Goal: Task Accomplishment & Management: Use online tool/utility

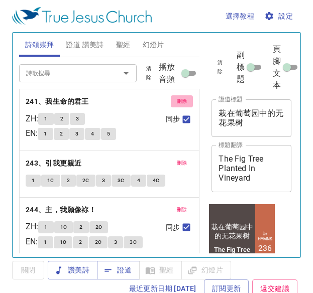
click at [177, 100] on span "刪除" at bounding box center [182, 101] width 11 height 9
click at [174, 157] on button "刪除" at bounding box center [182, 163] width 23 height 12
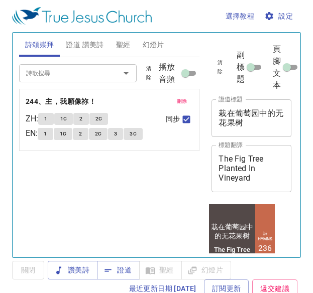
click at [174, 100] on button "刪除" at bounding box center [182, 101] width 23 height 12
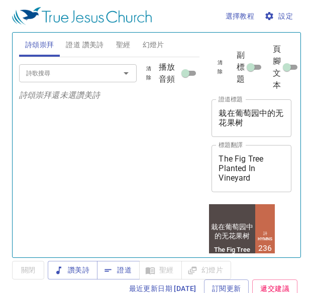
click at [174, 100] on p "詩頌崇拜還未選讚美詩" at bounding box center [109, 95] width 181 height 12
click at [183, 136] on div "詩歌搜尋 詩歌搜尋 清除 播放音頻 詩頌崇拜還未選讚美詩" at bounding box center [109, 153] width 181 height 192
click at [256, 118] on textarea "栽在葡萄园中的无花果树" at bounding box center [251, 117] width 66 height 19
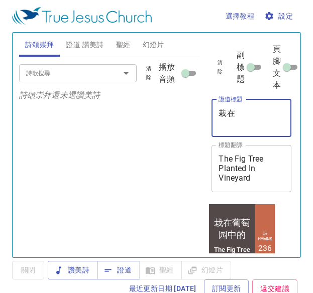
type textarea "栽"
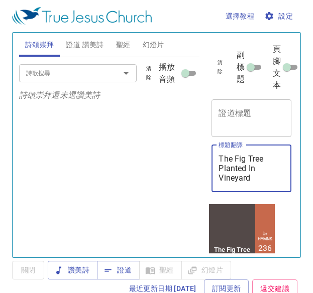
click at [257, 182] on textarea "The Fig Tree Planted In Vineyard" at bounding box center [251, 168] width 66 height 29
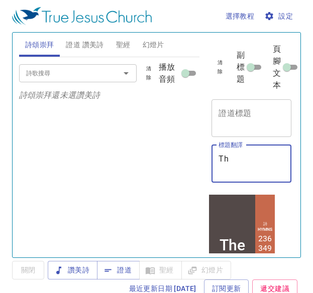
type textarea "T"
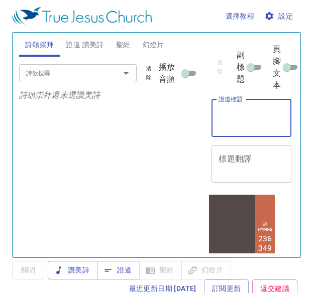
click at [230, 119] on textarea "證道標題" at bounding box center [251, 117] width 66 height 19
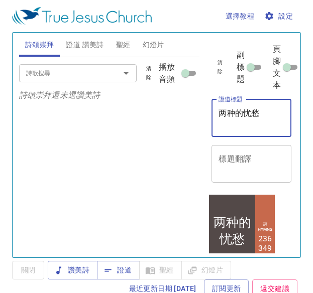
type textarea "两种的忧愁"
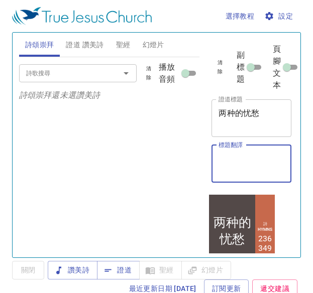
click at [230, 157] on textarea "標題翻譯" at bounding box center [251, 163] width 66 height 19
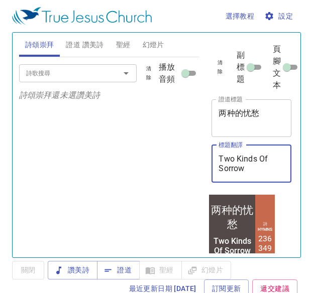
type textarea "Two Kinds Of Sorrow"
click at [265, 107] on div "两种的忧愁 x 證道標題" at bounding box center [251, 118] width 80 height 38
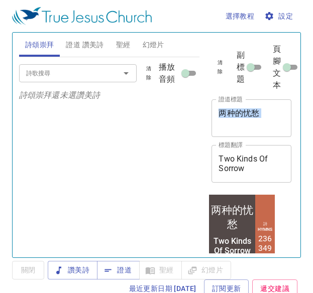
click at [265, 107] on div "两种的忧愁 x 證道標題" at bounding box center [251, 118] width 80 height 38
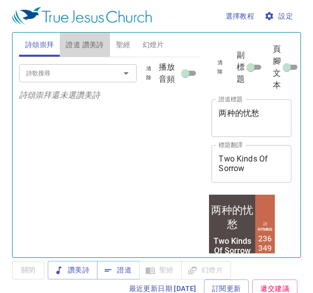
click at [79, 42] on span "證道 讚美詩" at bounding box center [85, 45] width 38 height 13
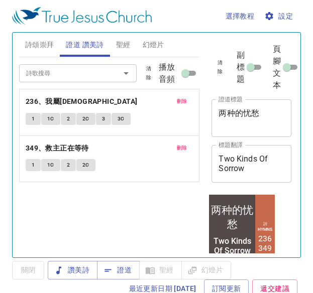
click at [181, 101] on span "刪除" at bounding box center [182, 101] width 11 height 9
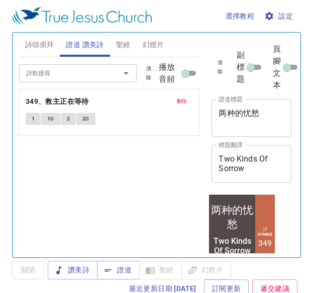
click at [181, 101] on span "刪除" at bounding box center [182, 101] width 11 height 9
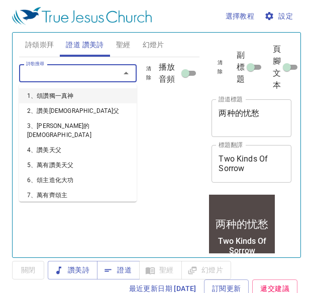
click at [63, 75] on input "詩歌搜尋" at bounding box center [63, 73] width 82 height 12
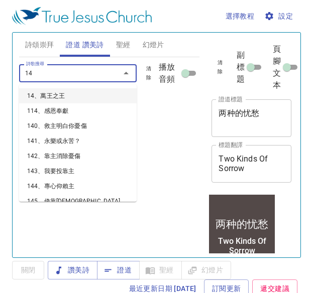
type input "140"
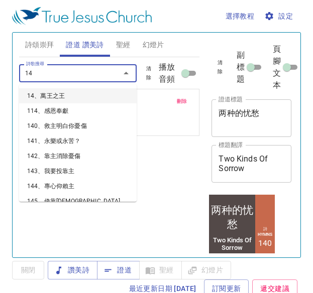
type input "147"
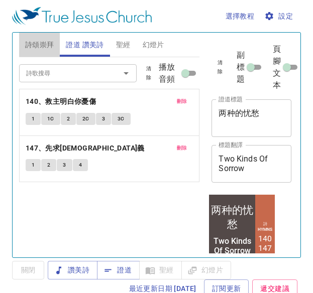
click at [38, 39] on span "詩頌崇拜" at bounding box center [39, 45] width 29 height 13
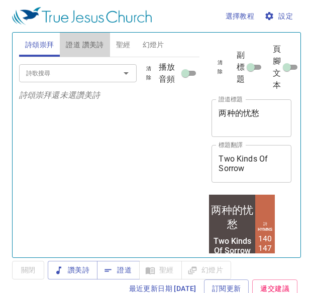
click at [91, 40] on span "證道 讚美詩" at bounding box center [85, 45] width 38 height 13
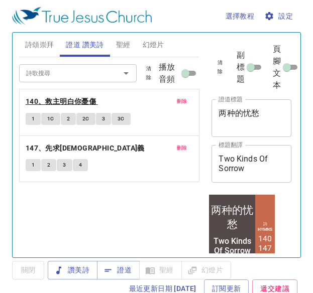
click at [74, 101] on b "140、救主明白你憂傷" at bounding box center [61, 101] width 70 height 13
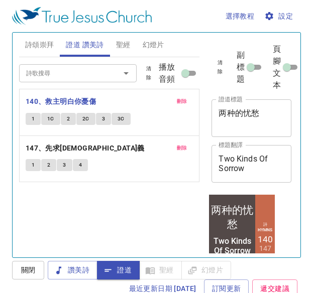
click at [254, 170] on textarea "Two Kinds Of Sorrow" at bounding box center [251, 163] width 66 height 19
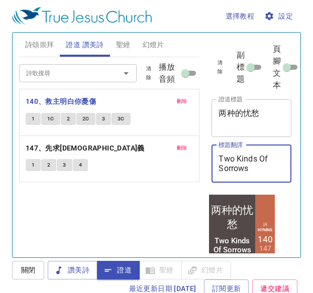
type textarea "Two Kinds Of Sorrows"
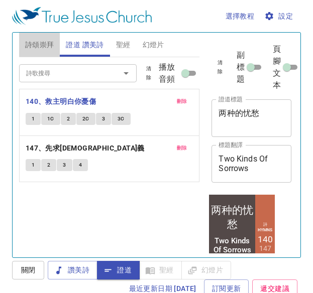
click at [47, 45] on span "詩頌崇拜" at bounding box center [39, 45] width 29 height 13
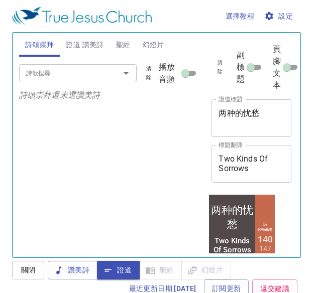
click at [59, 74] on input "詩歌搜尋" at bounding box center [63, 73] width 82 height 12
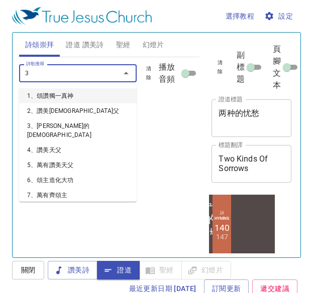
type input "31"
click at [39, 76] on input "31" at bounding box center [63, 73] width 82 height 12
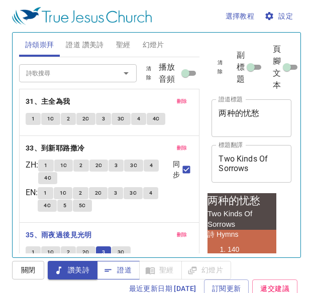
click at [119, 246] on button "3C" at bounding box center [120, 252] width 19 height 12
click at [126, 246] on button "3C" at bounding box center [120, 252] width 19 height 12
click at [123, 272] on span "證道" at bounding box center [118, 270] width 27 height 13
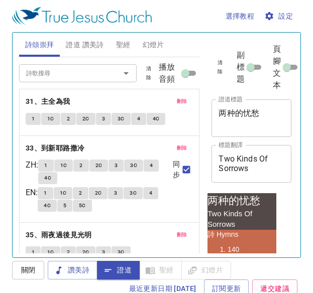
click at [123, 272] on span "證道" at bounding box center [118, 270] width 27 height 13
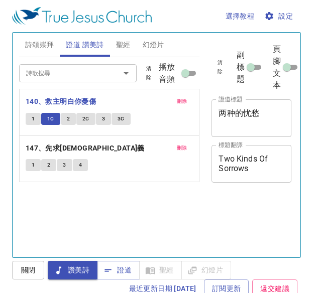
scroll to position [5, 0]
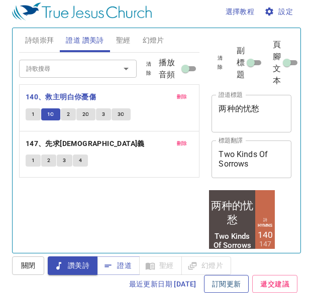
click at [66, 120] on div "1 1C 2 2C 3 3C" at bounding box center [110, 115] width 168 height 15
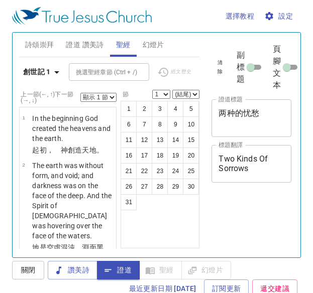
scroll to position [5, 0]
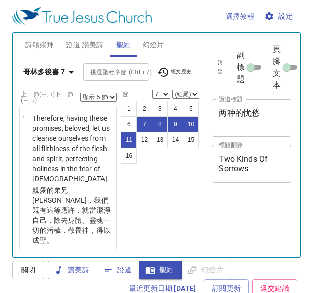
select select "5"
select select "7"
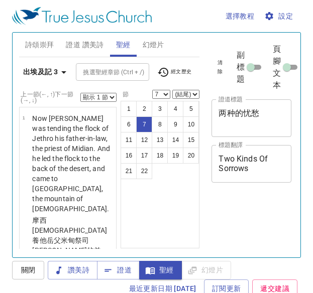
select select "7"
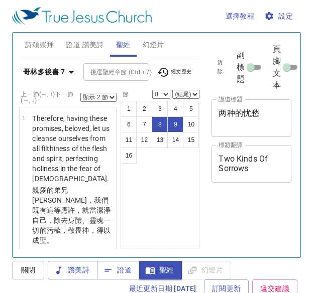
select select "2"
select select "8"
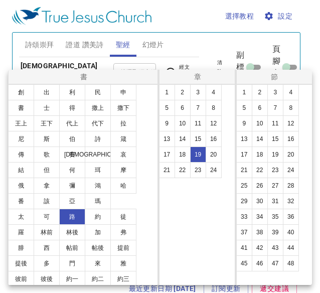
select select "8"
click at [287, 105] on button "8" at bounding box center [291, 108] width 16 height 16
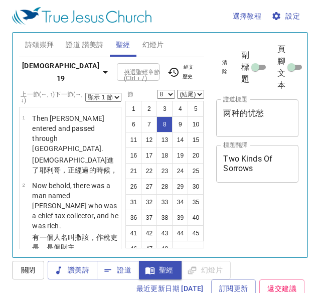
click at [107, 93] on select "顯示 1 節 顯示 2 節 顯示 3 節 顯示 4 節 顯示 5 節" at bounding box center [103, 97] width 36 height 9
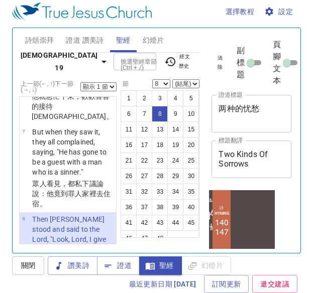
scroll to position [591, 0]
select select "2"
click at [80, 82] on select "顯示 1 節 顯示 2 節 顯示 3 節 顯示 4 節 顯示 5 節" at bounding box center [98, 86] width 36 height 9
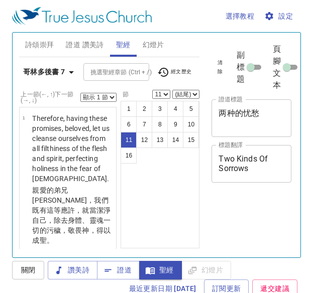
select select "11"
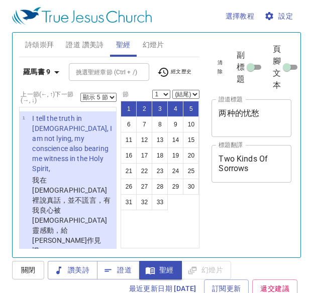
select select "5"
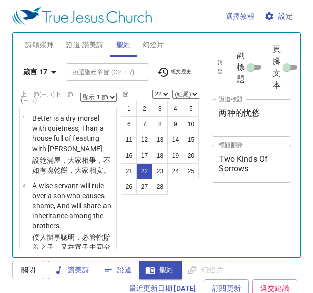
select select "22"
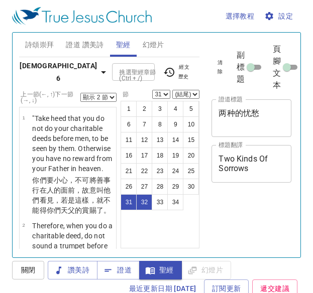
select select "2"
select select "31"
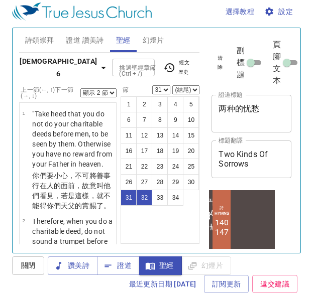
click at [49, 59] on b "馬太福音 6" at bounding box center [58, 67] width 77 height 25
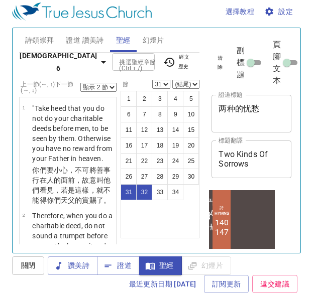
scroll to position [85, 0]
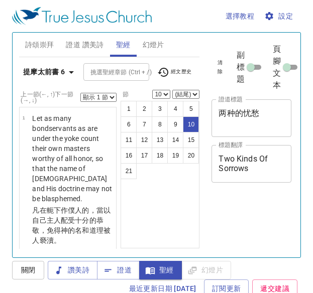
select select "10"
